Goal: Feedback & Contribution: Contribute content

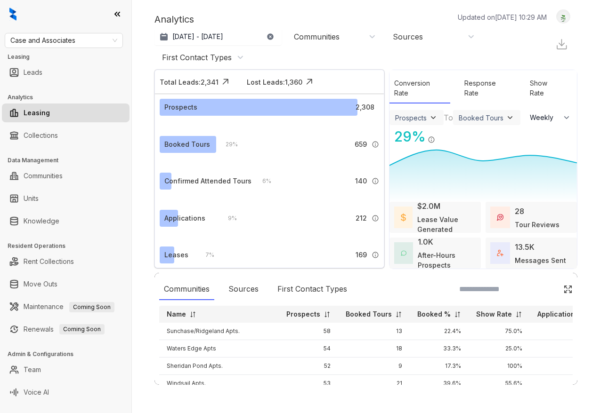
select select "******"
click at [57, 262] on link "Rent Collections" at bounding box center [49, 261] width 50 height 19
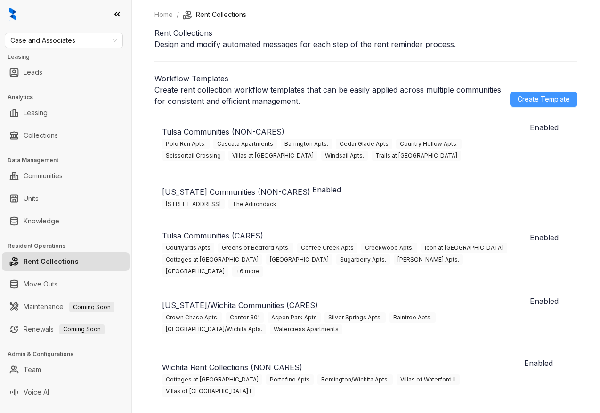
click at [545, 104] on span "Create Template" at bounding box center [543, 99] width 52 height 10
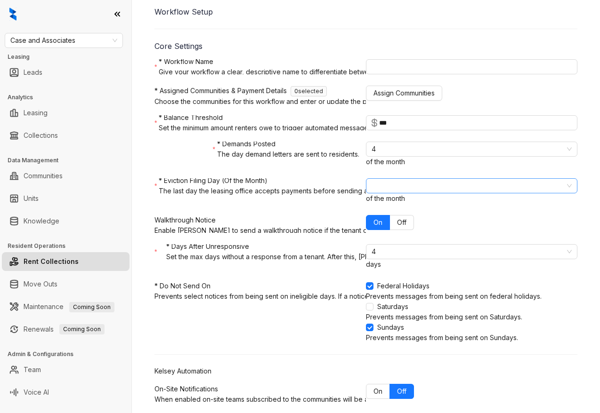
scroll to position [105, 0]
click at [392, 193] on span "15" at bounding box center [471, 186] width 200 height 14
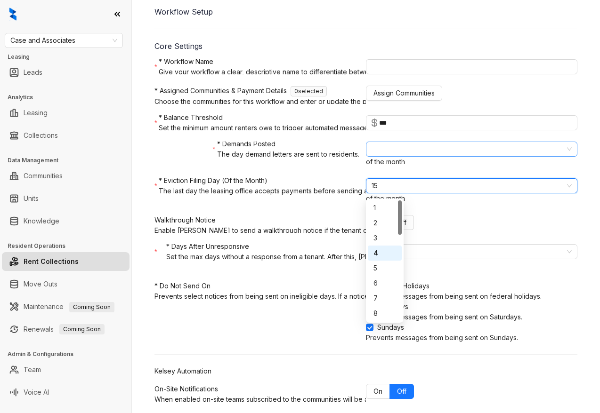
click at [384, 156] on span "4" at bounding box center [471, 149] width 200 height 14
click at [394, 156] on span "4" at bounding box center [471, 149] width 200 height 14
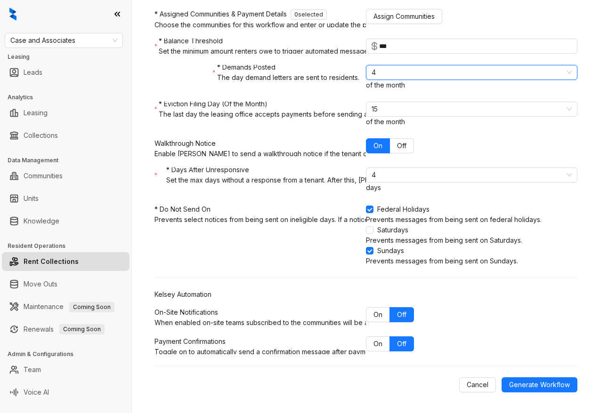
scroll to position [213, 0]
click at [104, 40] on span "Case and Associates" at bounding box center [63, 40] width 107 height 14
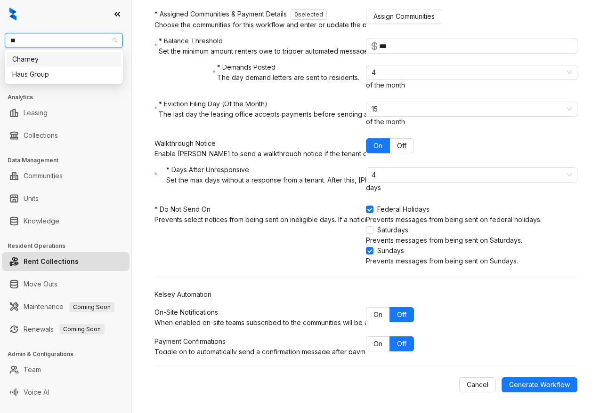
type input "***"
click at [104, 57] on div "Haus Group" at bounding box center [63, 59] width 103 height 10
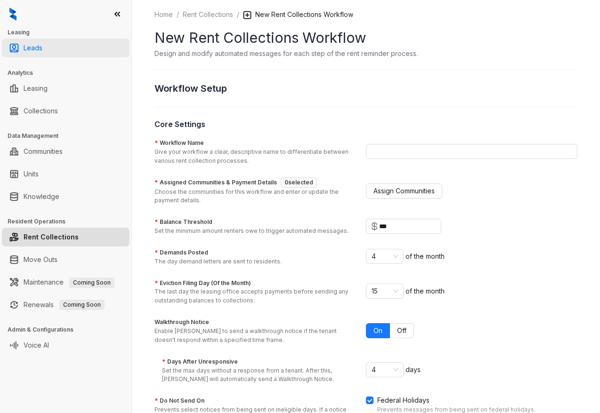
click at [29, 43] on link "Leads" at bounding box center [33, 48] width 19 height 19
click at [42, 50] on link "Leads" at bounding box center [33, 48] width 19 height 19
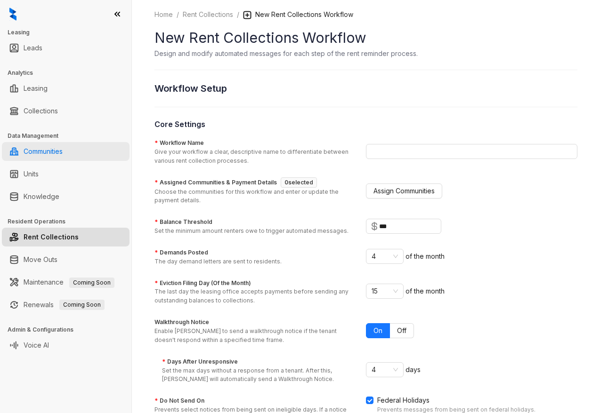
click at [63, 150] on link "Communities" at bounding box center [43, 151] width 39 height 19
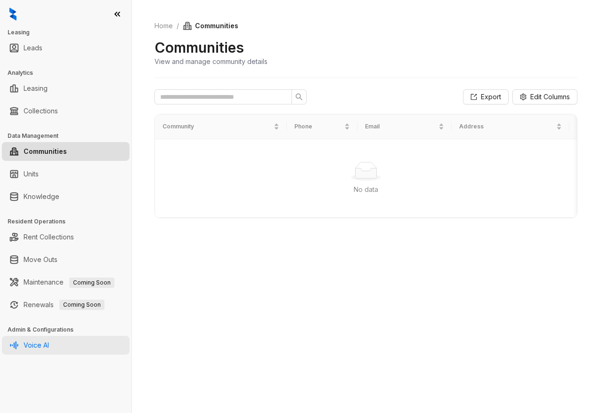
click at [40, 340] on link "Voice AI" at bounding box center [36, 345] width 25 height 19
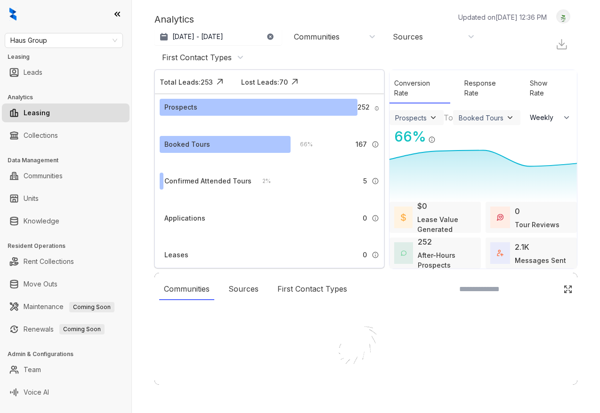
select select "******"
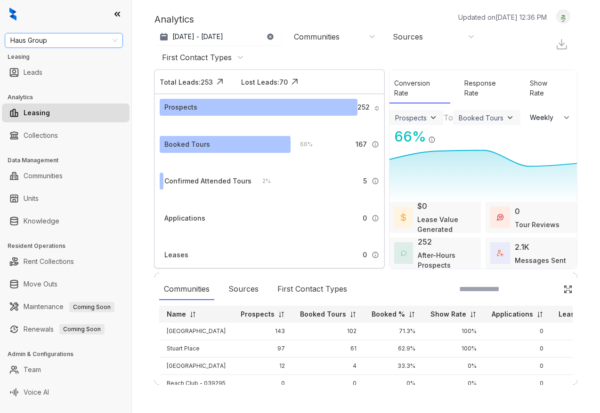
click at [72, 36] on span "Haus Group" at bounding box center [63, 40] width 107 height 14
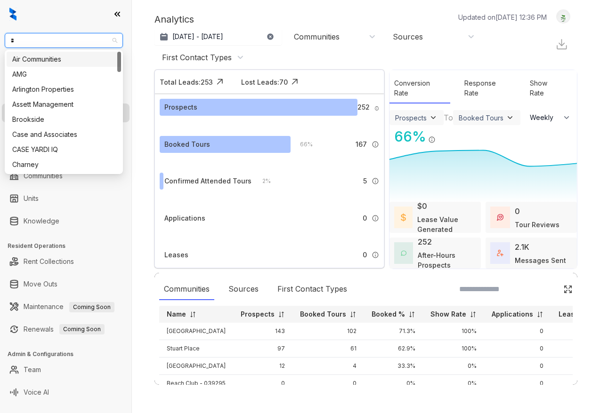
type input "**"
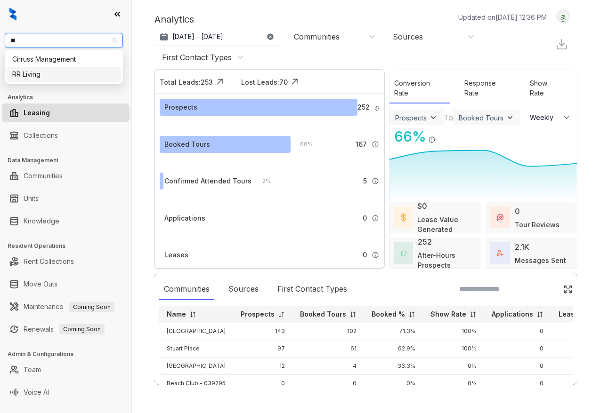
click at [47, 81] on div "RR Living" at bounding box center [64, 74] width 114 height 15
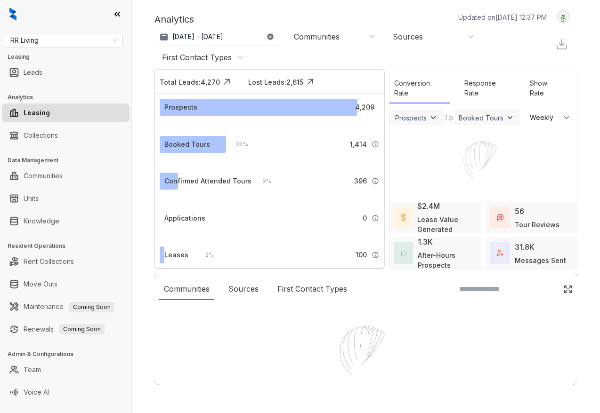
select select "******"
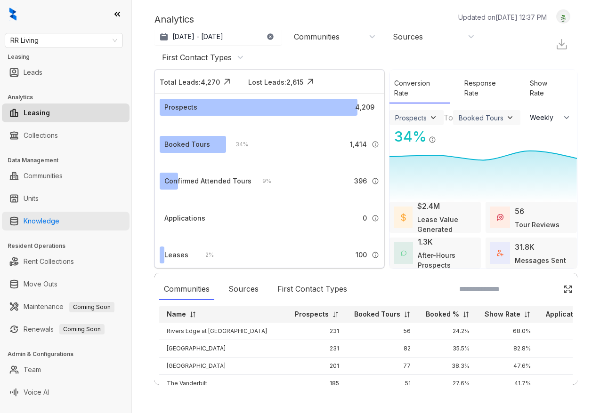
click at [45, 226] on link "Knowledge" at bounding box center [42, 221] width 36 height 19
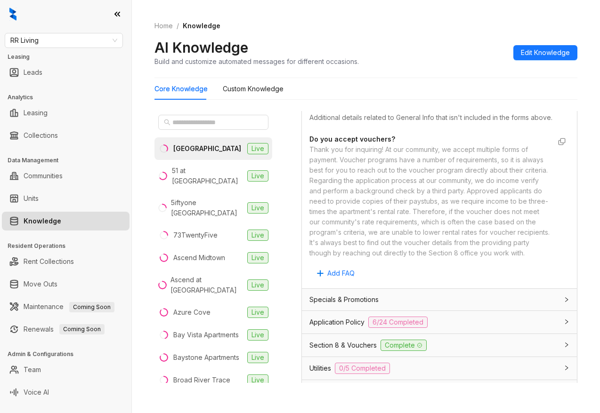
scroll to position [554, 0]
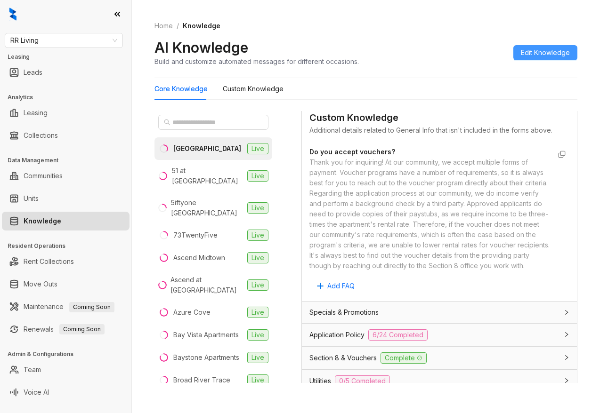
click at [550, 54] on span "Edit Knowledge" at bounding box center [544, 53] width 49 height 10
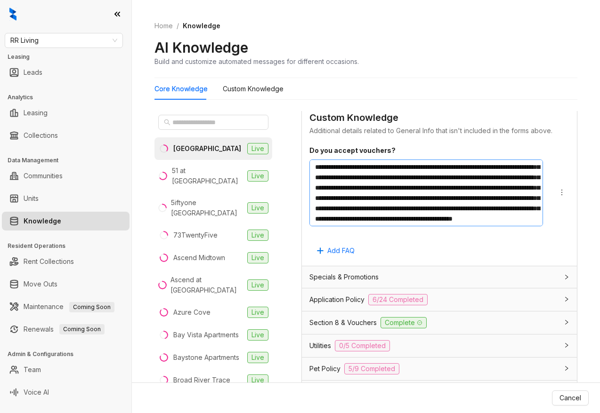
scroll to position [62, 0]
drag, startPoint x: 510, startPoint y: 219, endPoint x: 496, endPoint y: 194, distance: 28.4
click at [496, 194] on textarea "**********" at bounding box center [425, 193] width 233 height 67
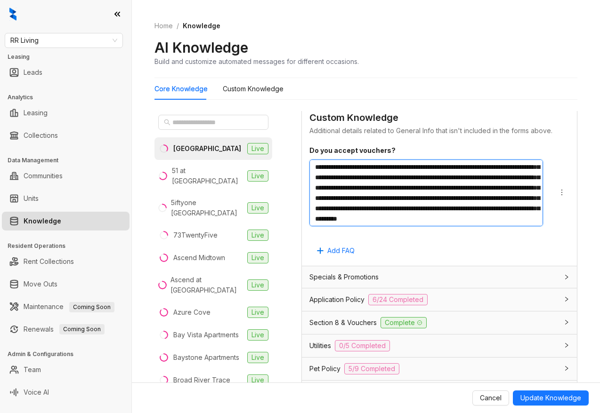
scroll to position [41, 0]
type textarea "**********"
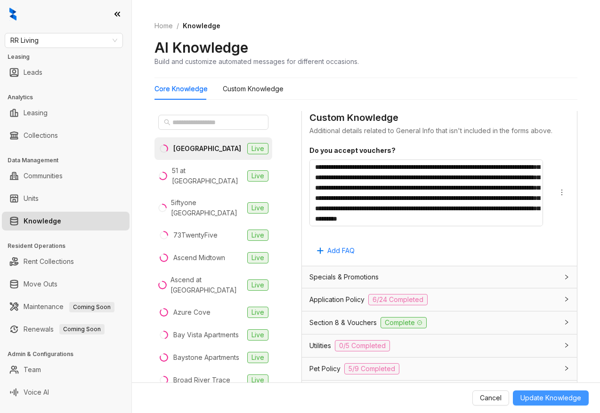
click at [550, 399] on span "Update Knowledge" at bounding box center [550, 398] width 61 height 10
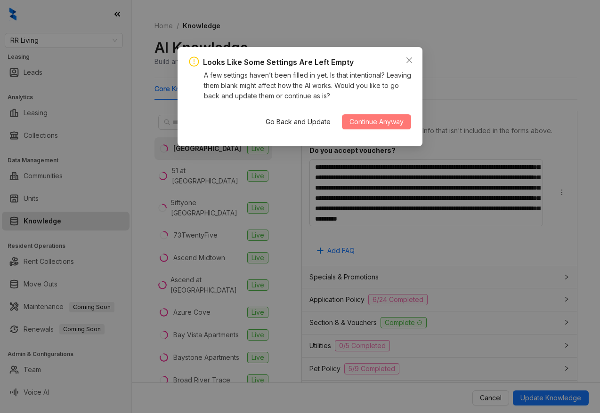
click at [379, 126] on span "Continue Anyway" at bounding box center [376, 122] width 54 height 10
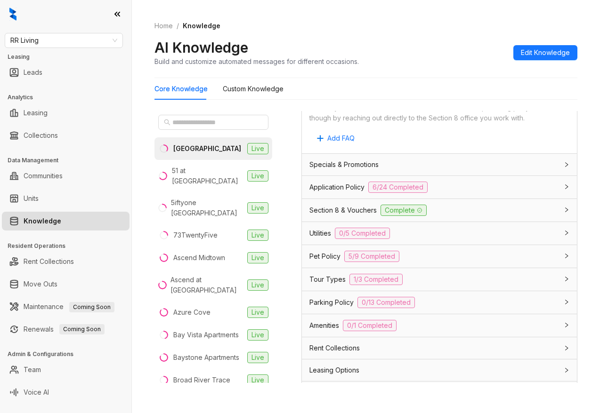
scroll to position [554, 0]
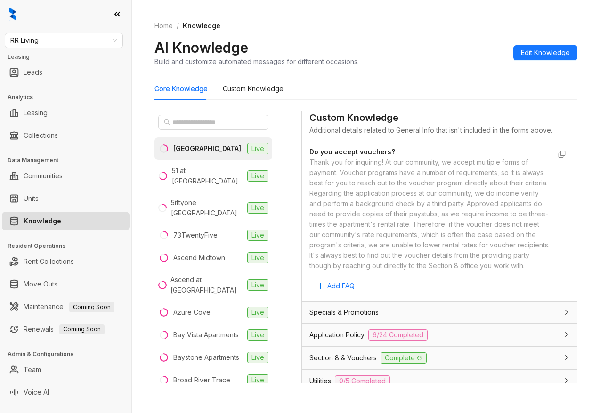
click at [416, 238] on div "Thank you for inquiring! At our community, we accept multiple forms of payment.…" at bounding box center [429, 214] width 241 height 114
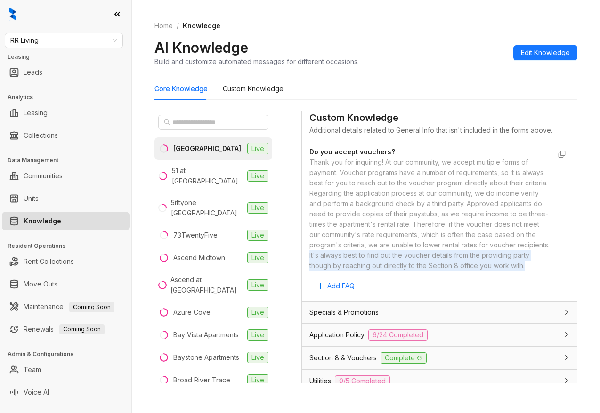
drag, startPoint x: 530, startPoint y: 264, endPoint x: 305, endPoint y: 255, distance: 224.7
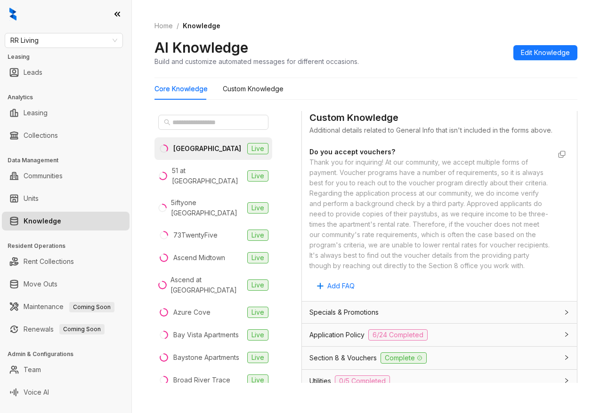
click at [439, 244] on div "Thank you for inquiring! At our community, we accept multiple forms of payment.…" at bounding box center [429, 214] width 241 height 114
click at [198, 176] on div "51 at [GEOGRAPHIC_DATA]" at bounding box center [208, 176] width 72 height 21
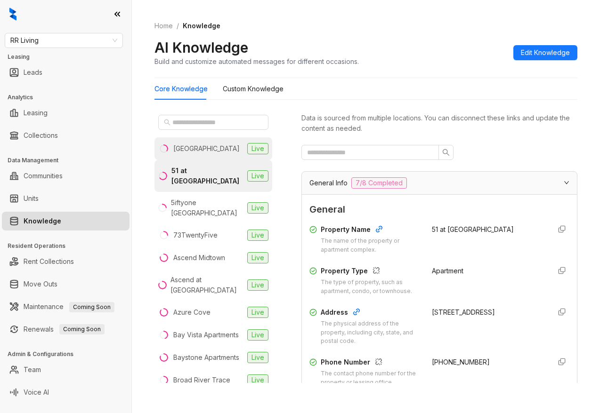
click at [209, 150] on li "[GEOGRAPHIC_DATA] Live" at bounding box center [213, 148] width 118 height 23
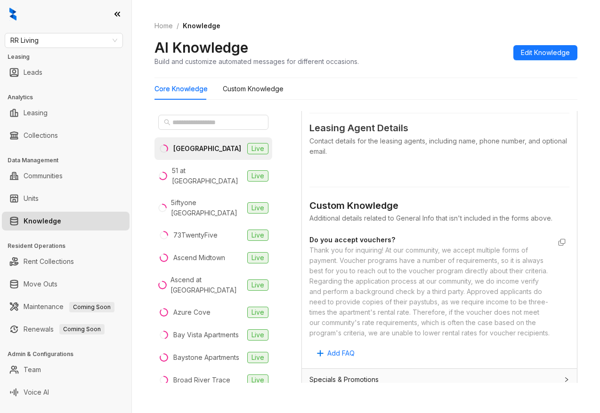
scroll to position [531, 0]
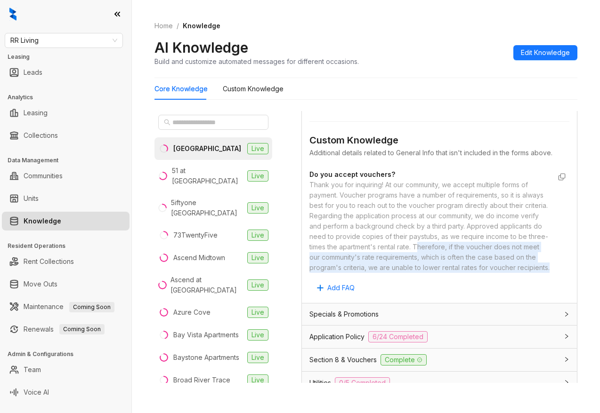
drag, startPoint x: 551, startPoint y: 266, endPoint x: 417, endPoint y: 245, distance: 135.3
click at [417, 245] on div "Do you accept vouchers? Thank you for inquiring! At our community, we accept mu…" at bounding box center [439, 221] width 260 height 107
click at [417, 245] on div "Thank you for inquiring! At our community, we accept multiple forms of payment.…" at bounding box center [429, 226] width 241 height 93
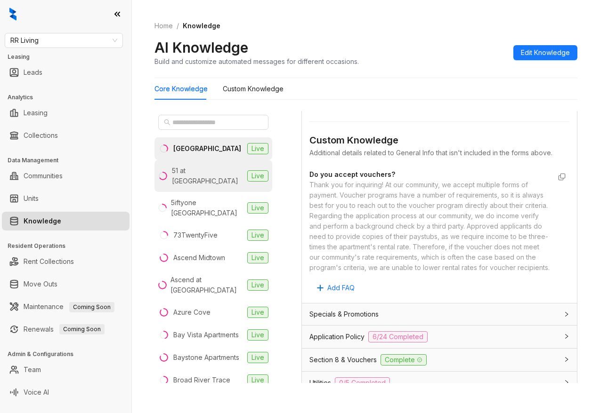
click at [197, 164] on li "51 at [GEOGRAPHIC_DATA] Live" at bounding box center [213, 176] width 118 height 32
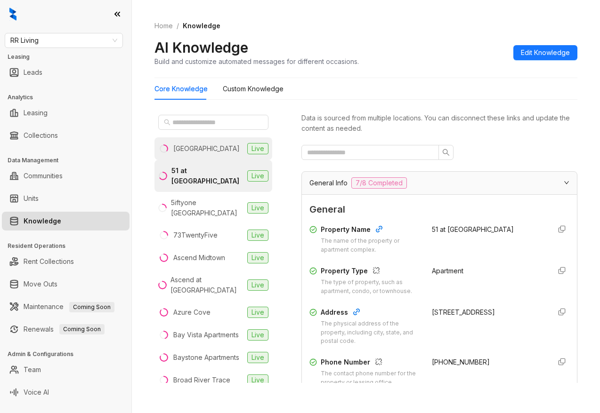
click at [202, 146] on div "[GEOGRAPHIC_DATA]" at bounding box center [206, 149] width 66 height 10
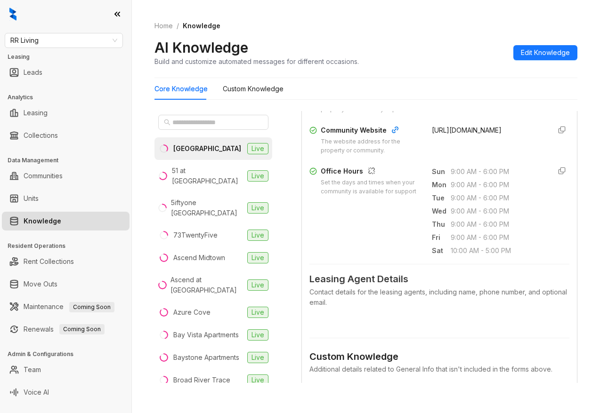
scroll to position [458, 0]
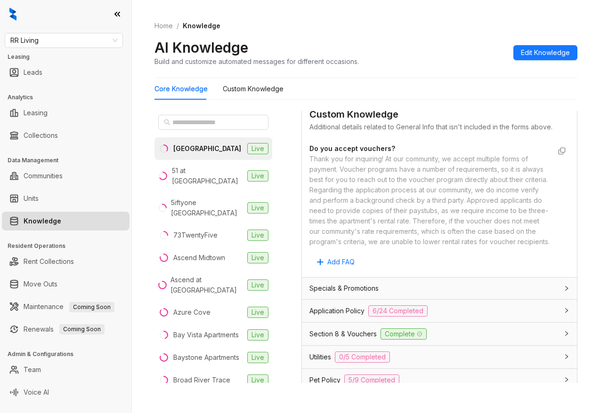
scroll to position [560, 0]
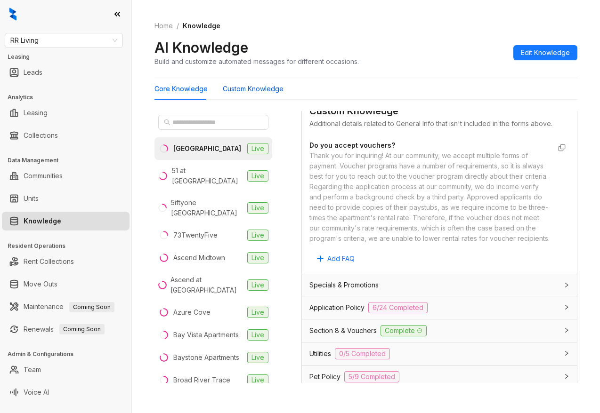
click at [253, 87] on Knowledge "Custom Knowledge" at bounding box center [253, 89] width 61 height 10
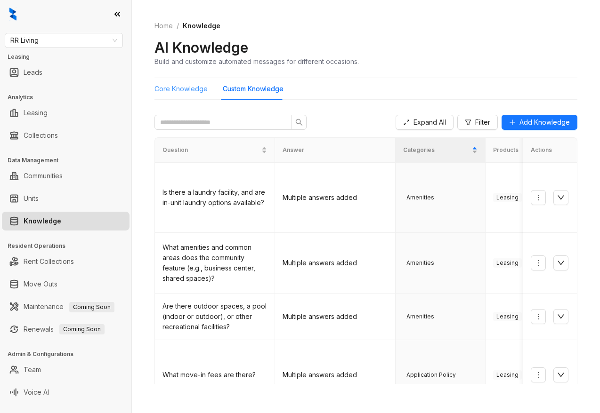
click at [192, 95] on div "Core Knowledge" at bounding box center [180, 89] width 53 height 22
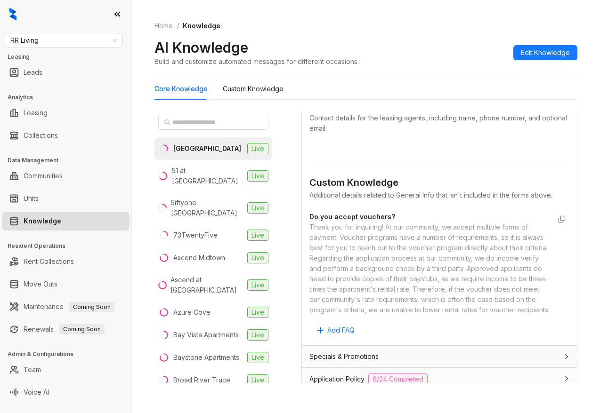
scroll to position [524, 0]
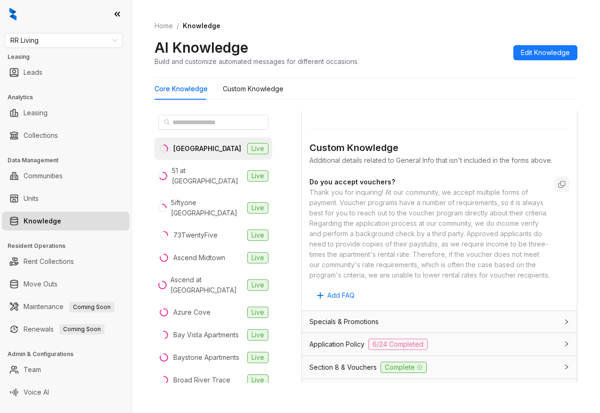
click at [562, 185] on icon "button" at bounding box center [561, 185] width 6 height 6
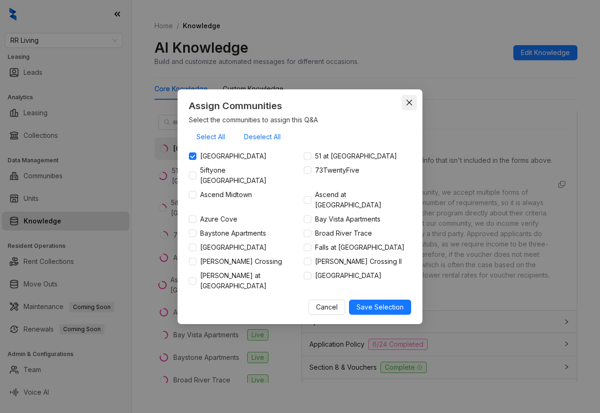
click at [409, 101] on icon "close" at bounding box center [409, 103] width 8 height 8
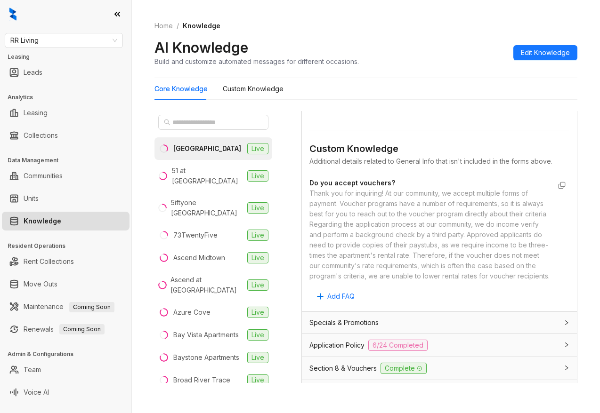
scroll to position [522, 0]
click at [558, 56] on span "Edit Knowledge" at bounding box center [544, 53] width 49 height 10
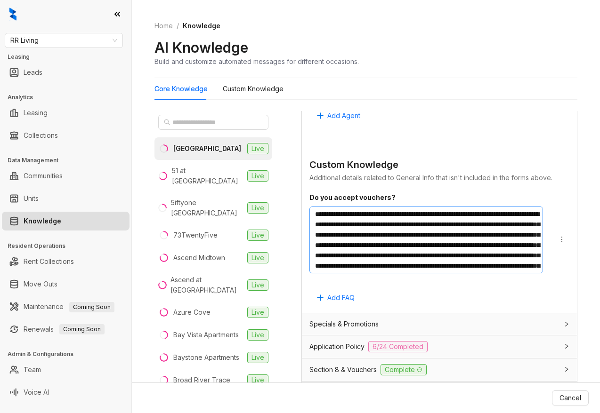
scroll to position [41, 0]
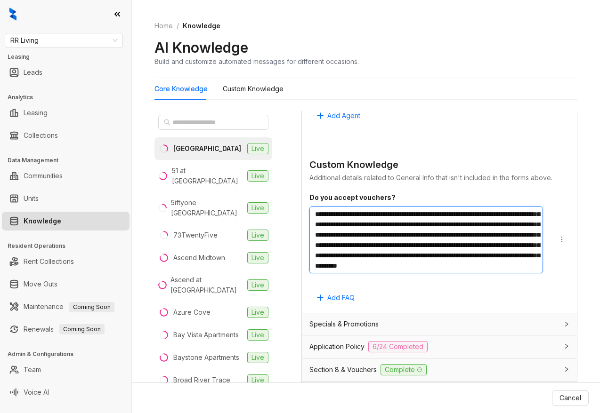
click at [516, 267] on textarea "**********" at bounding box center [425, 240] width 233 height 67
paste textarea "**********"
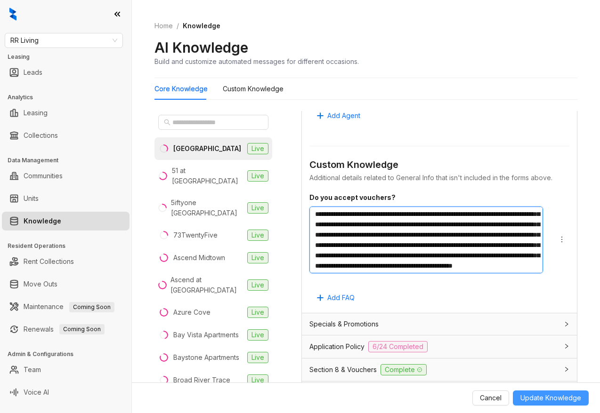
type textarea "**********"
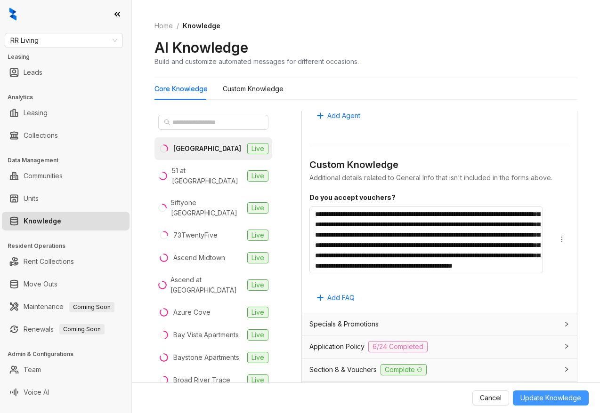
click at [550, 400] on span "Update Knowledge" at bounding box center [550, 398] width 61 height 10
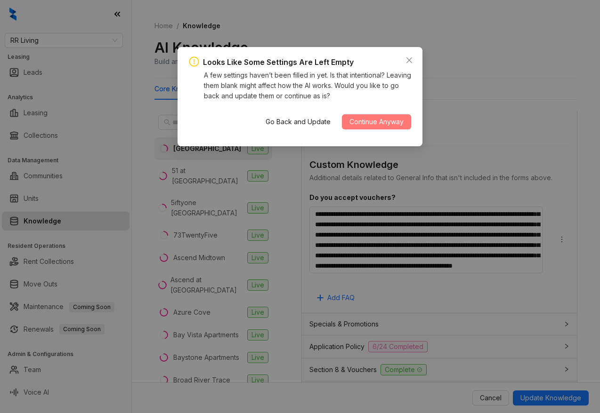
click at [387, 123] on span "Continue Anyway" at bounding box center [376, 122] width 54 height 10
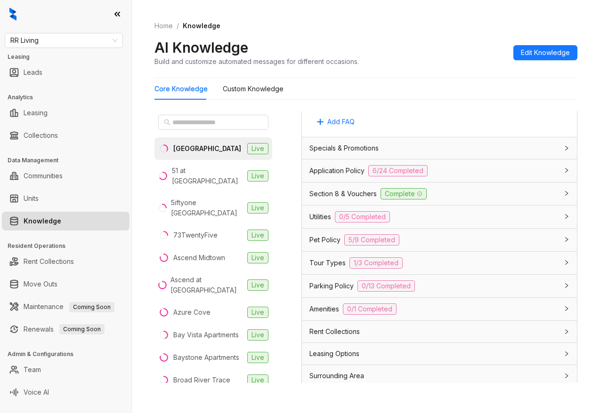
scroll to position [744, 0]
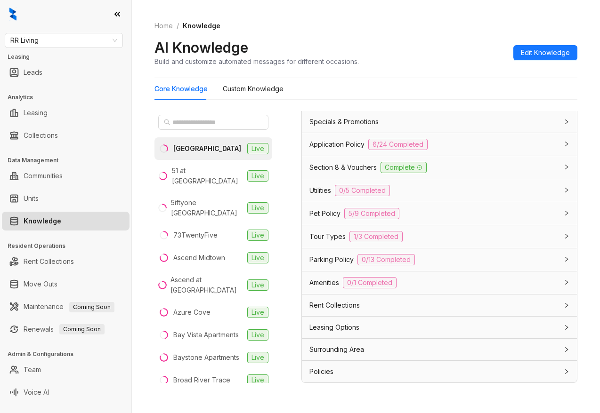
click at [338, 172] on span "Section 8 & Vouchers" at bounding box center [342, 167] width 67 height 10
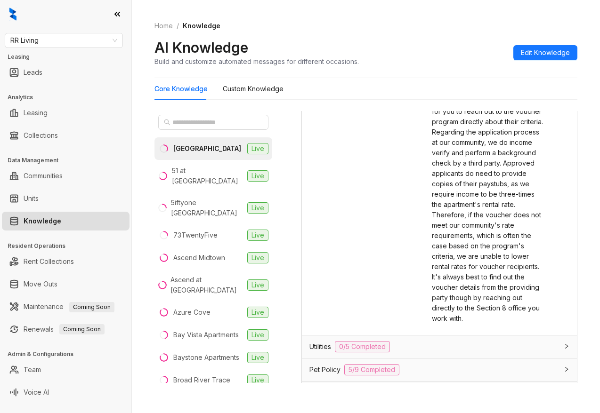
scroll to position [979, 0]
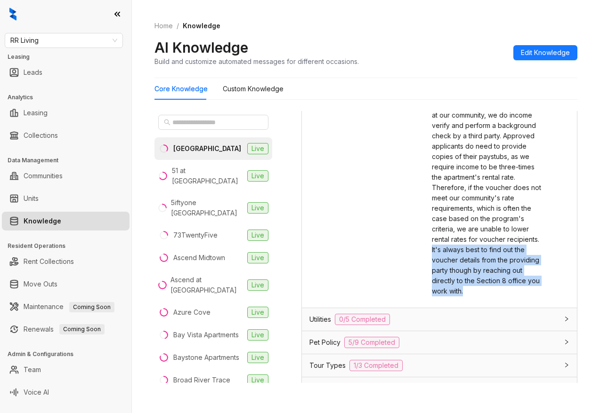
drag, startPoint x: 485, startPoint y: 287, endPoint x: 429, endPoint y: 247, distance: 69.5
click at [429, 247] on div "Kelsey Response The response Kelsey should give about Section 8 and vouchers Th…" at bounding box center [439, 161] width 260 height 269
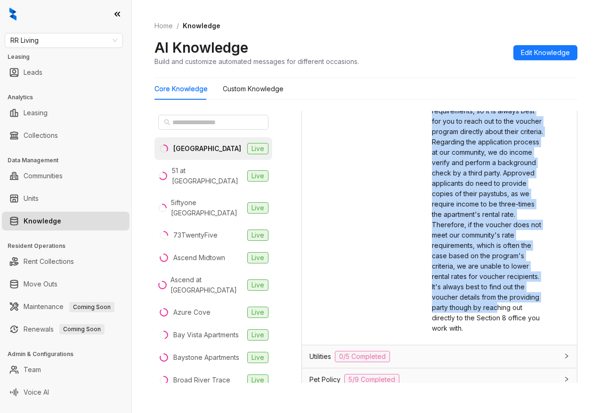
scroll to position [977, 0]
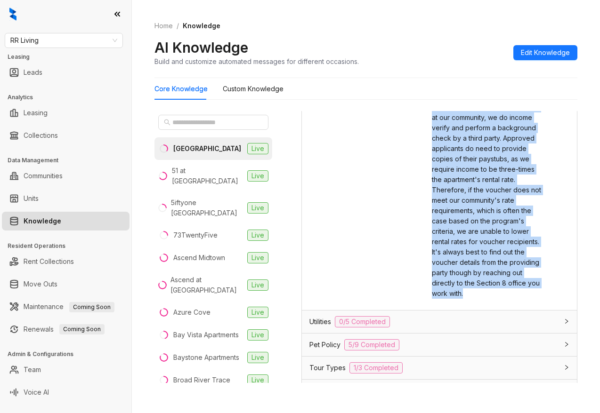
drag, startPoint x: 432, startPoint y: 120, endPoint x: 496, endPoint y: 289, distance: 180.3
click at [496, 289] on div "Thank you for inquiring! At our community, we accept multiple forms of payment.…" at bounding box center [487, 164] width 111 height 269
copy span "Thank you for inquiring! At our community, we accept multiple forms of payment.…"
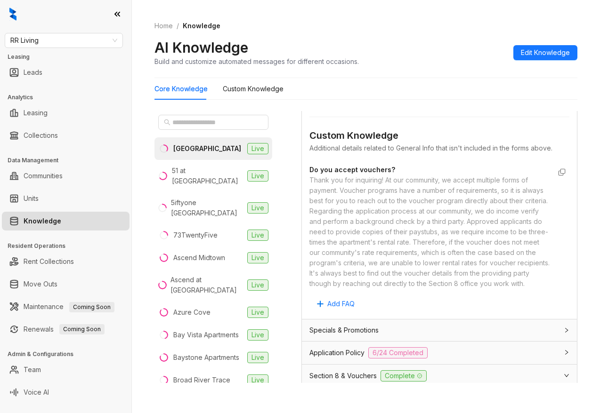
scroll to position [538, 0]
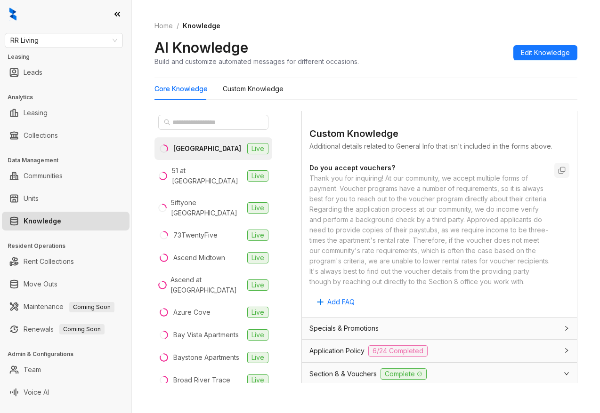
click at [561, 171] on icon "button" at bounding box center [561, 171] width 6 height 6
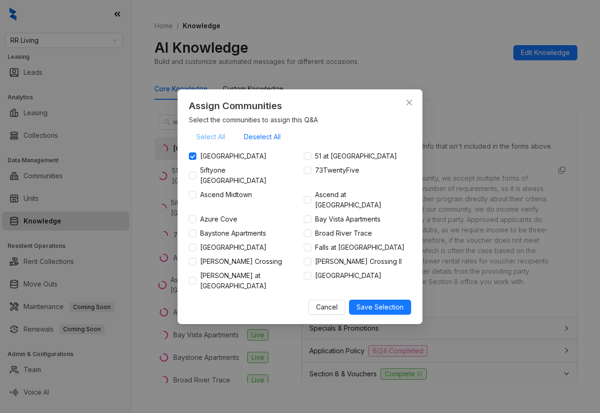
click at [210, 132] on span "Select All" at bounding box center [210, 137] width 29 height 10
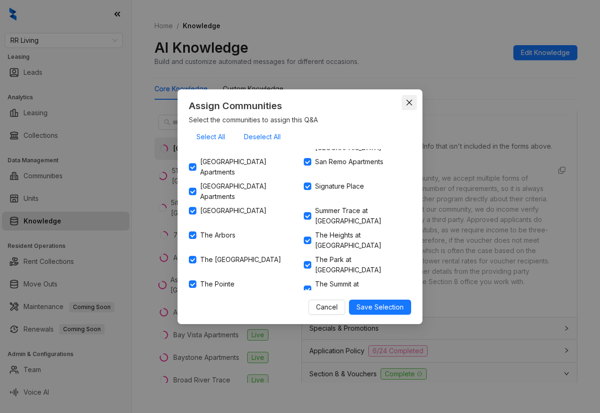
click at [408, 99] on icon "close" at bounding box center [409, 103] width 8 height 8
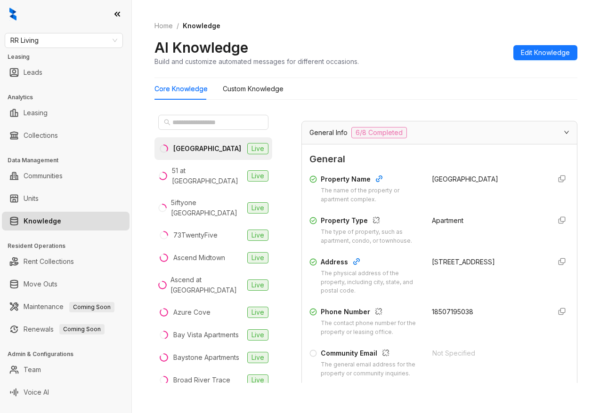
scroll to position [0, 0]
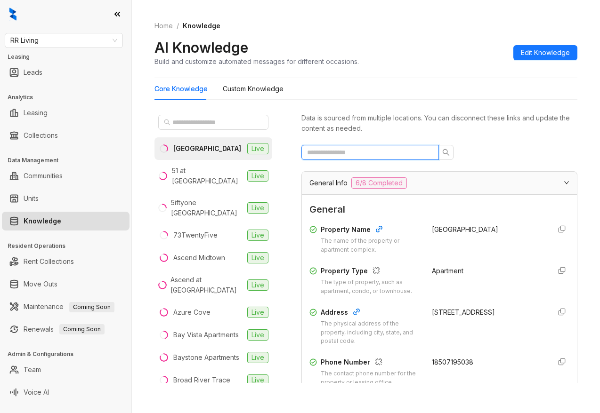
click at [392, 147] on input "text" at bounding box center [366, 152] width 119 height 10
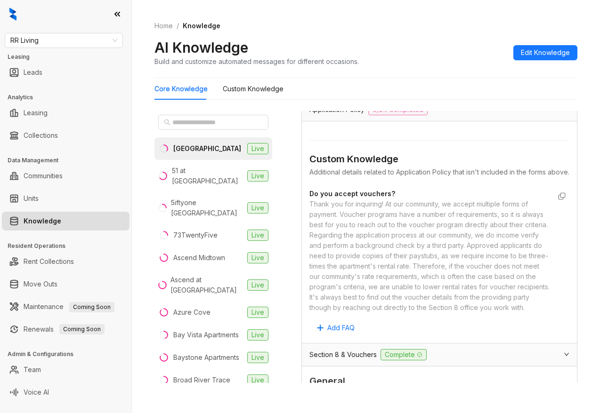
scroll to position [290, 0]
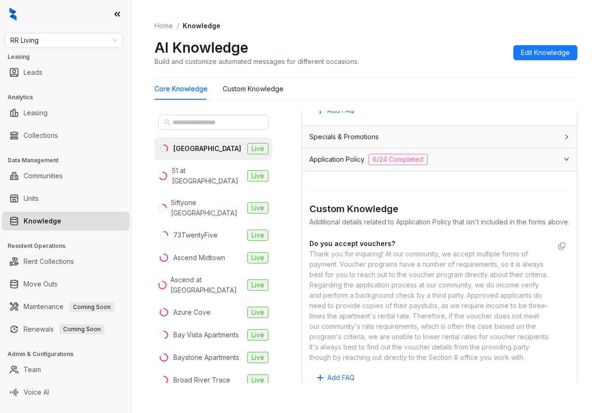
type input "*******"
click at [480, 162] on div "Application Policy 6/24 Completed" at bounding box center [433, 159] width 248 height 11
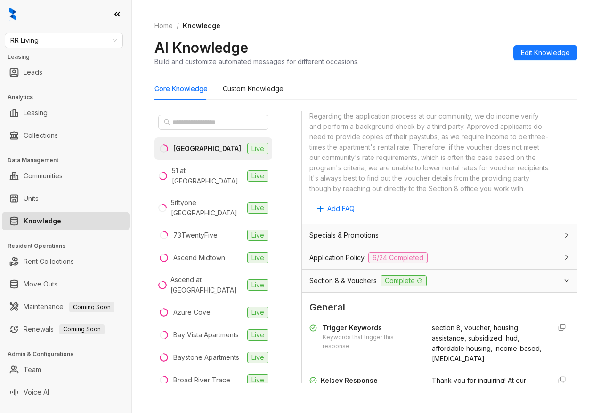
click at [466, 284] on div "Section 8 & Vouchers Complete" at bounding box center [433, 280] width 248 height 11
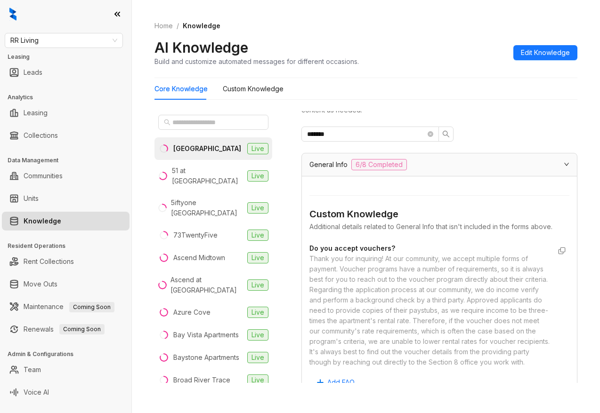
scroll to position [0, 0]
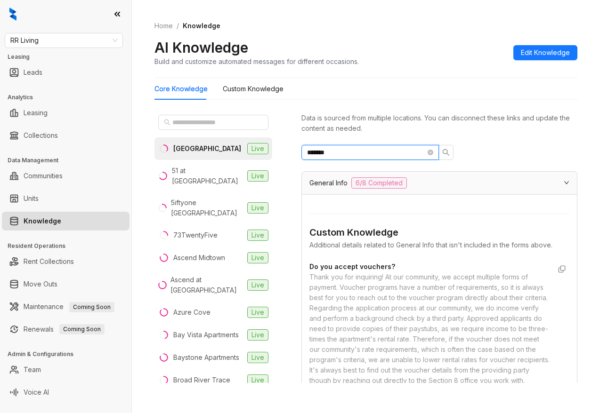
click at [344, 148] on input "*******" at bounding box center [366, 152] width 119 height 10
type input "*******"
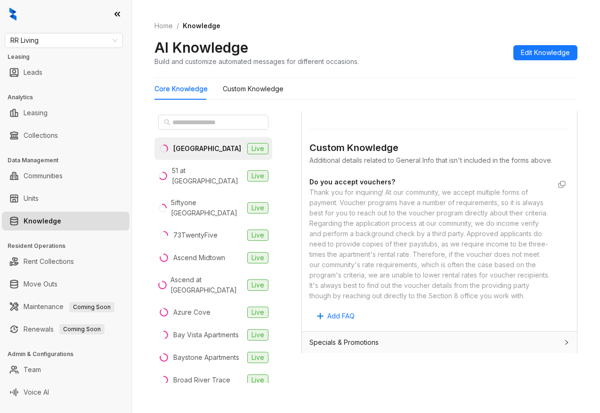
scroll to position [56, 0]
click at [566, 186] on button "button" at bounding box center [561, 183] width 15 height 15
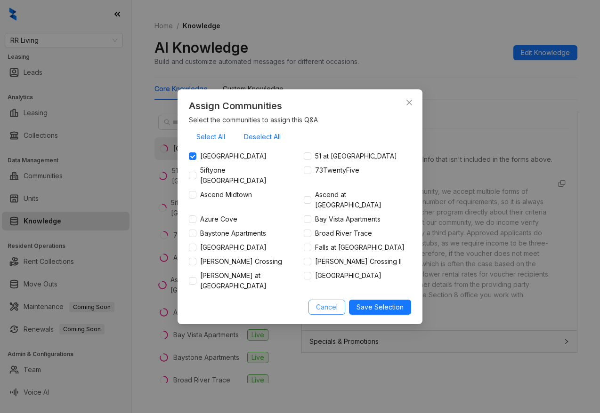
click at [327, 304] on span "Cancel" at bounding box center [327, 307] width 22 height 10
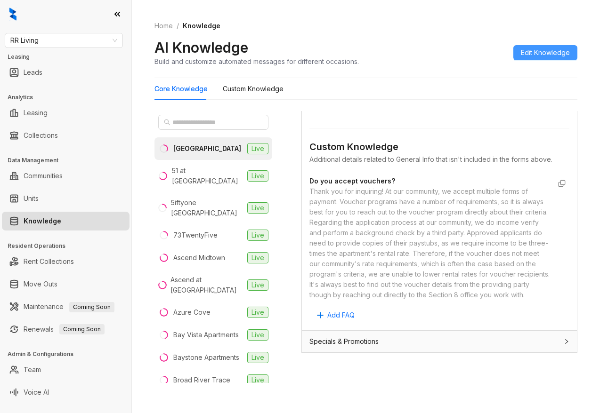
click at [547, 54] on span "Edit Knowledge" at bounding box center [544, 53] width 49 height 10
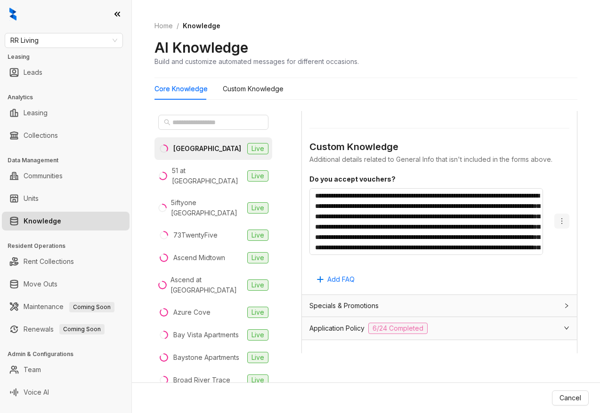
click at [560, 222] on icon "more" at bounding box center [562, 221] width 8 height 8
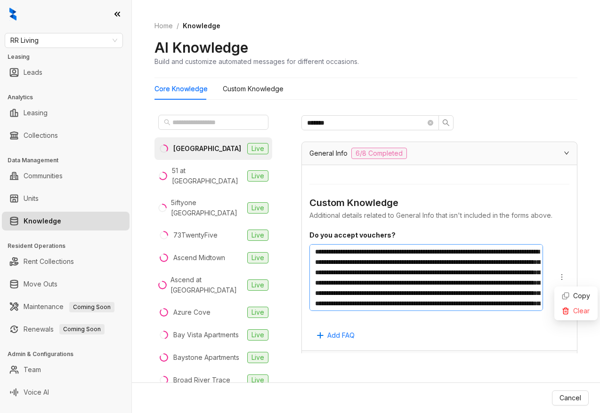
scroll to position [62, 0]
click at [454, 296] on textarea "**********" at bounding box center [425, 277] width 233 height 67
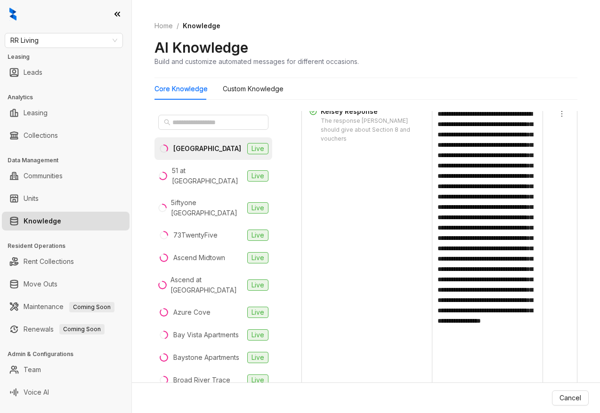
scroll to position [605, 0]
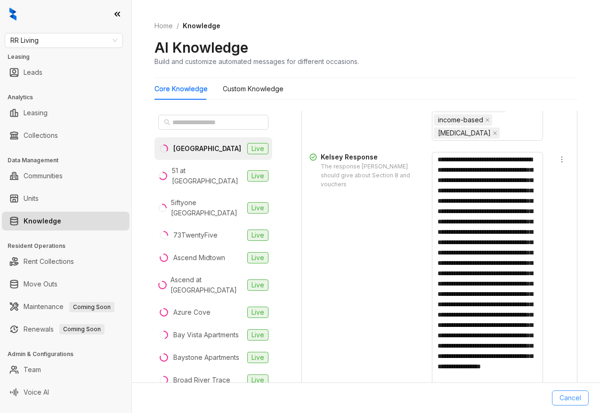
click at [562, 397] on span "Cancel" at bounding box center [570, 398] width 22 height 10
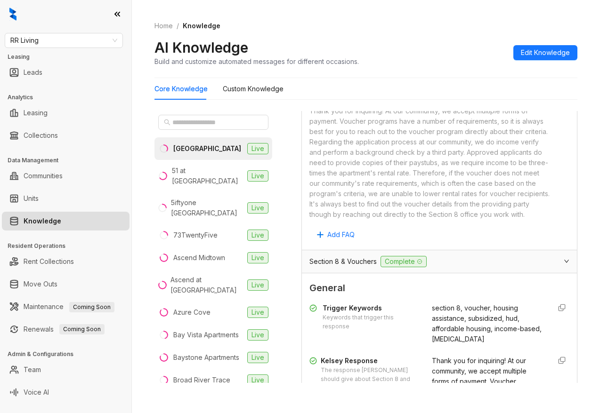
scroll to position [445, 0]
